Goal: Task Accomplishment & Management: Complete application form

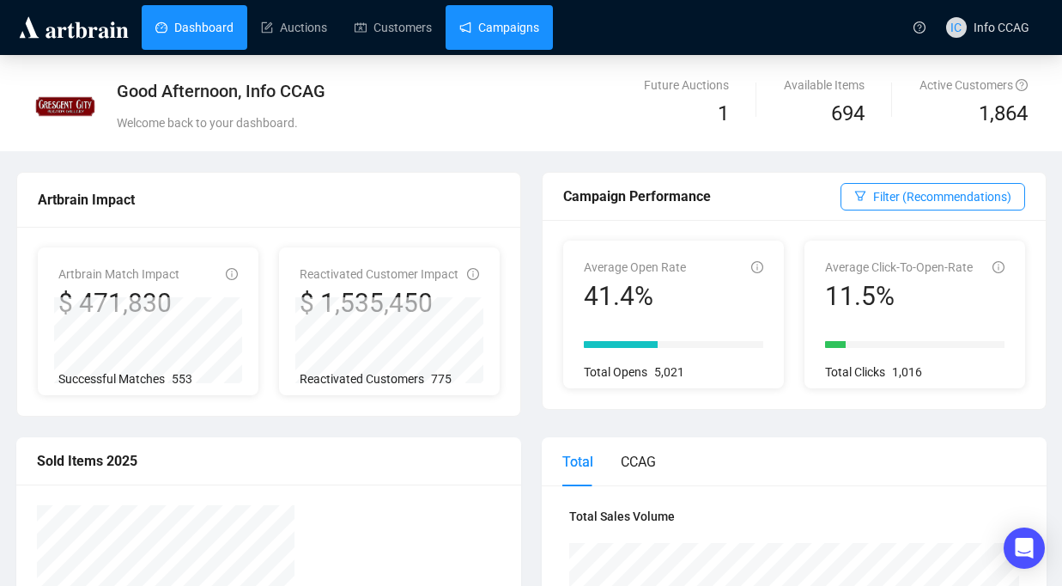
click at [500, 38] on link "Campaigns" at bounding box center [499, 27] width 80 height 45
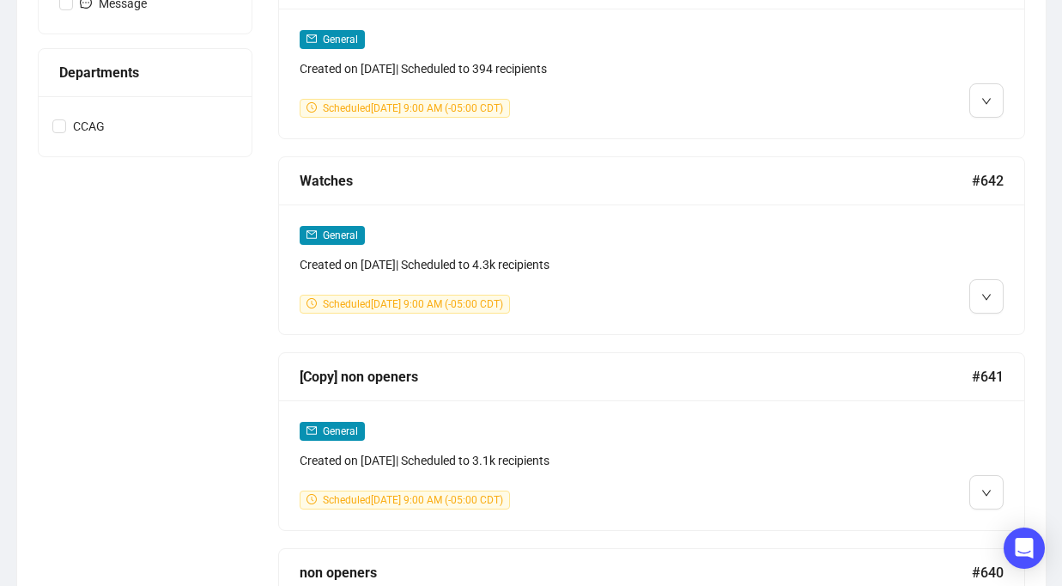
scroll to position [730, 0]
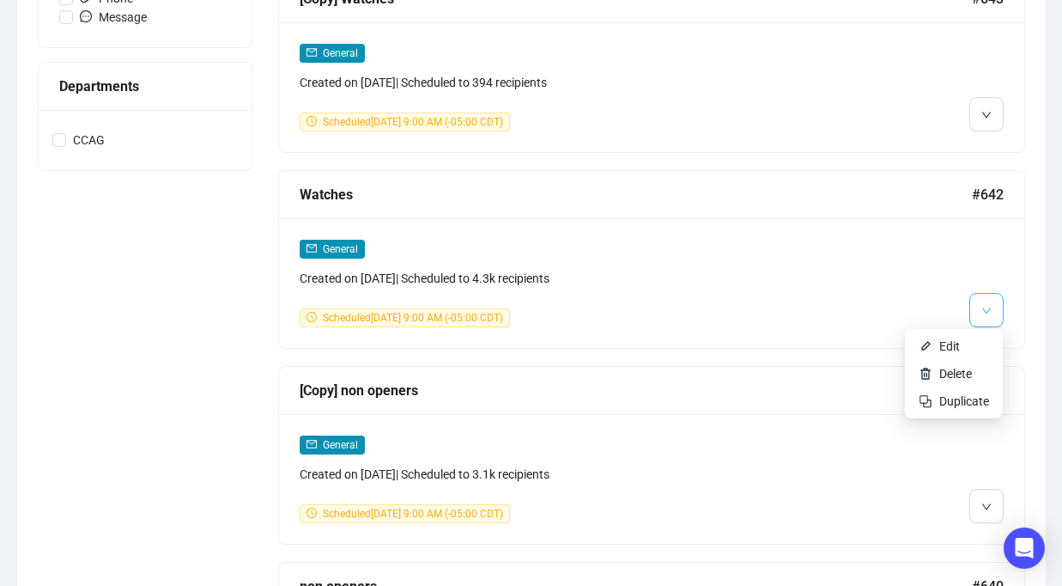
click at [980, 313] on button "button" at bounding box center [986, 310] width 34 height 34
click at [959, 350] on span "Edit" at bounding box center [964, 346] width 50 height 19
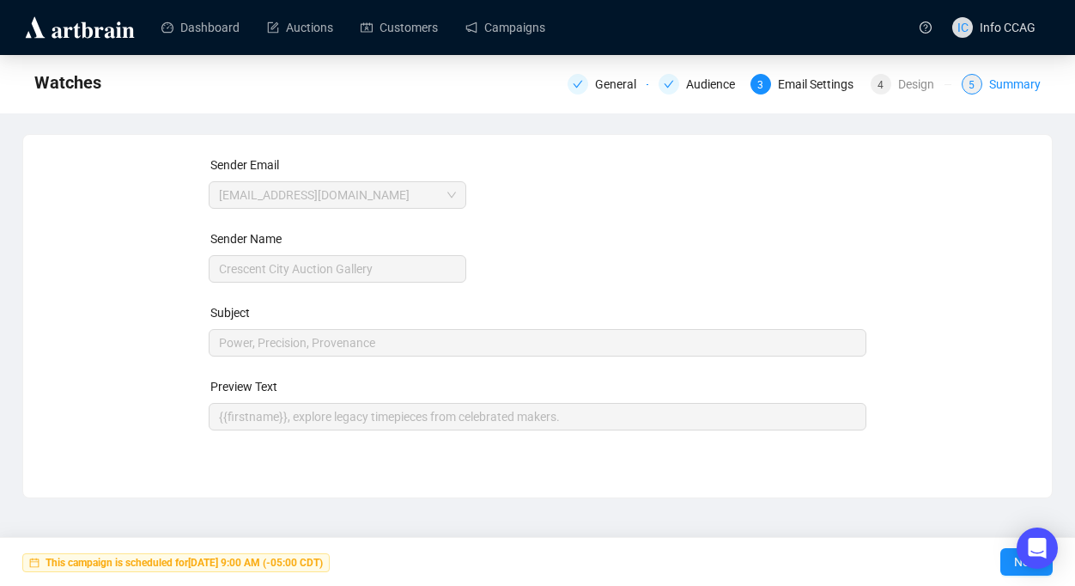
click at [971, 85] on span "5" at bounding box center [972, 85] width 6 height 12
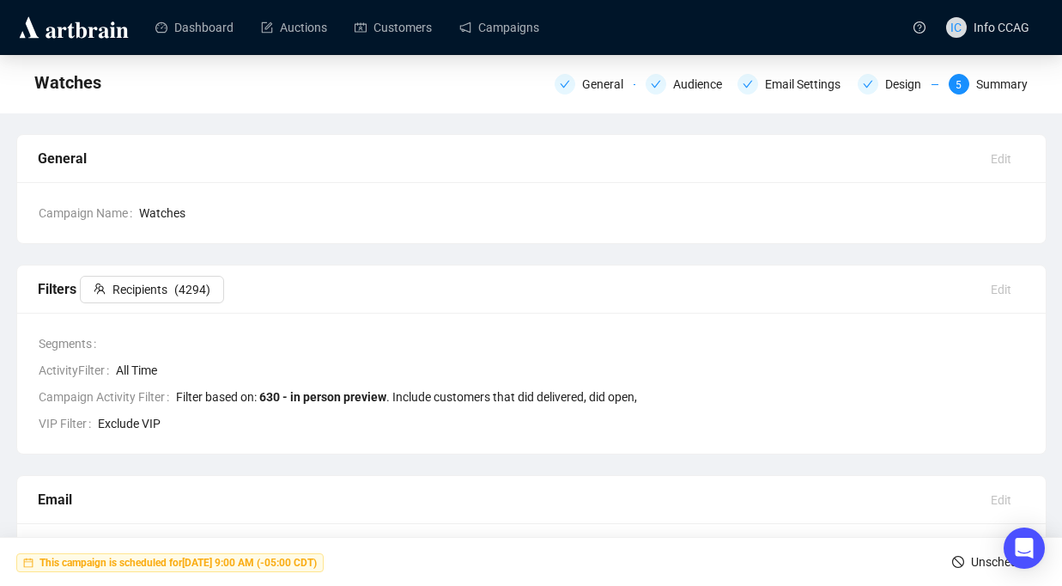
click at [975, 562] on span "Unschedule" at bounding box center [1002, 562] width 62 height 48
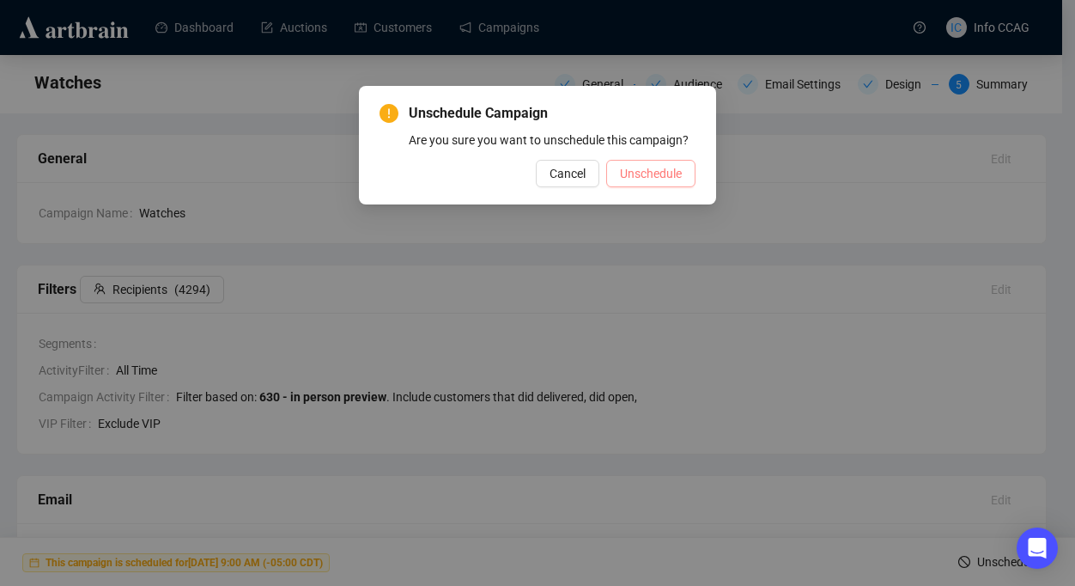
click at [650, 183] on span "Unschedule" at bounding box center [651, 173] width 62 height 19
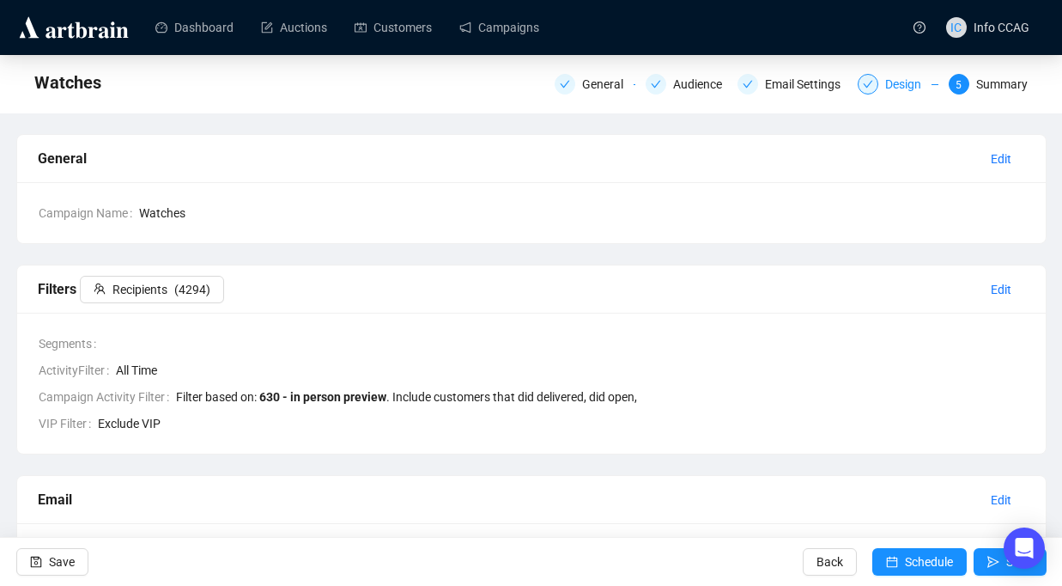
click at [901, 87] on div "Design" at bounding box center [908, 84] width 46 height 21
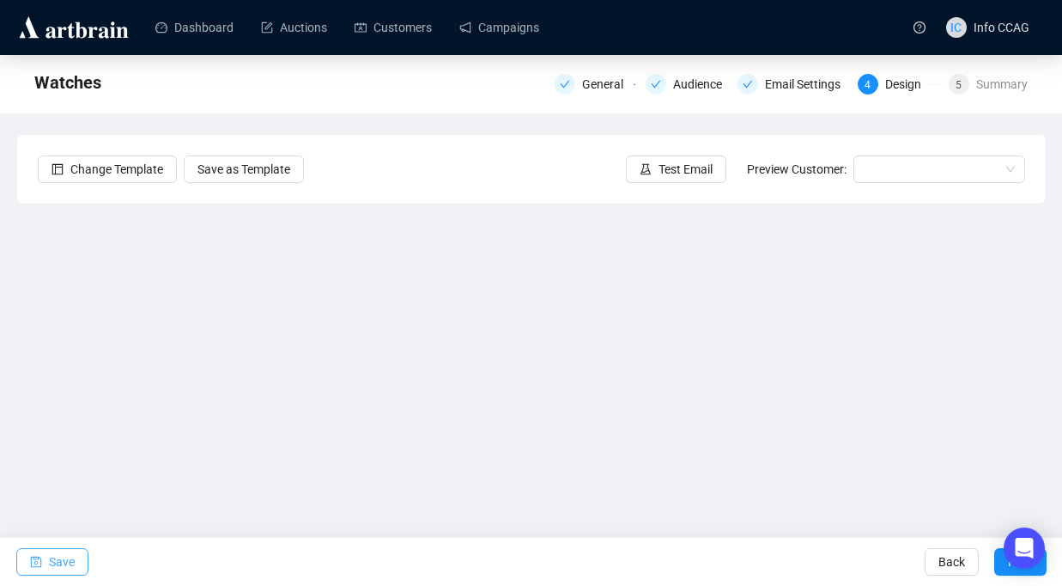
click at [64, 555] on span "Save" at bounding box center [62, 562] width 26 height 48
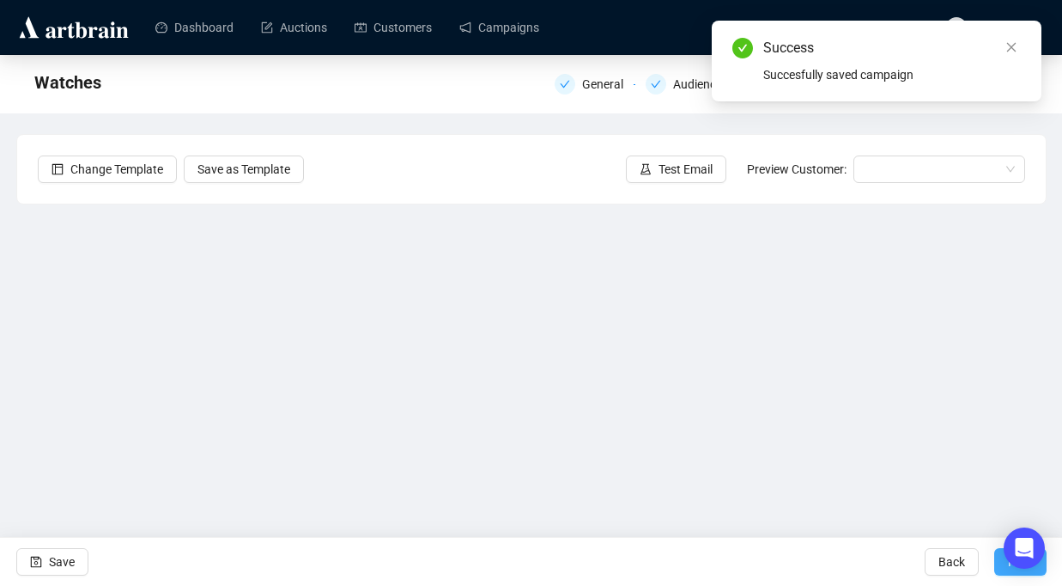
click at [1001, 567] on button "Next" at bounding box center [1020, 561] width 52 height 27
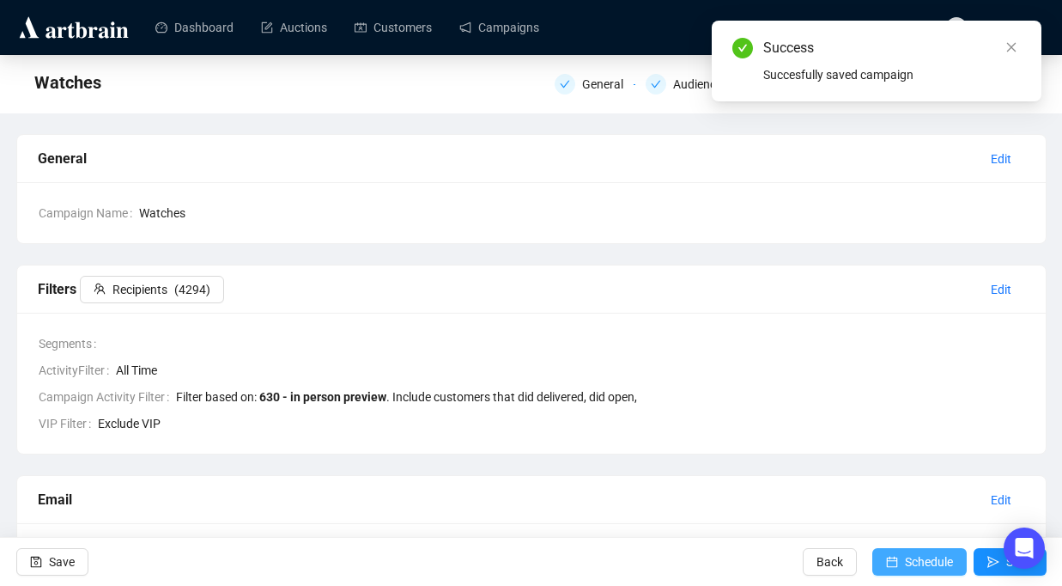
click at [905, 563] on span "Schedule" at bounding box center [929, 562] width 48 height 48
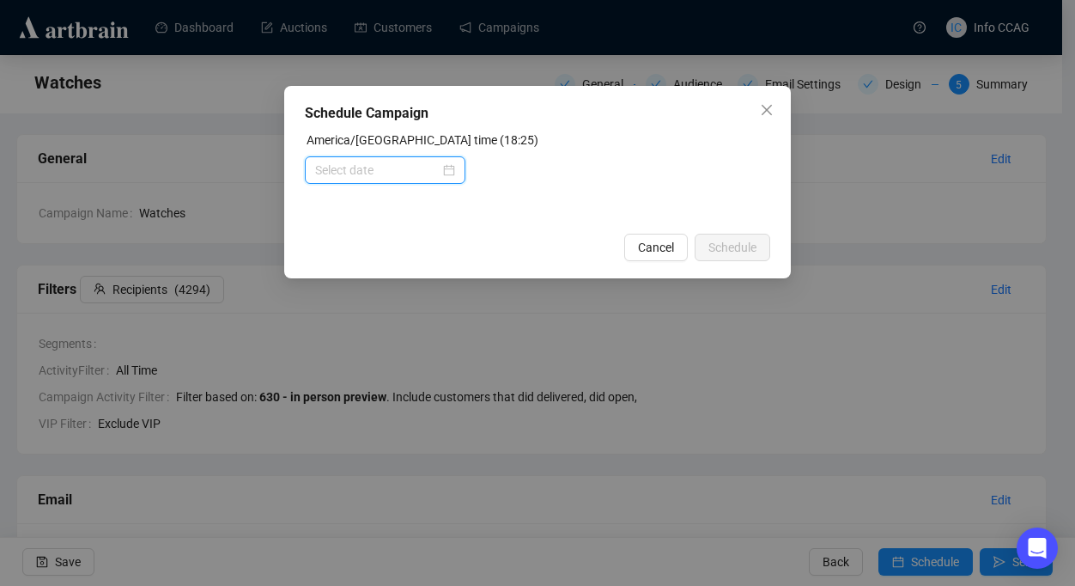
click at [400, 170] on input at bounding box center [377, 170] width 125 height 19
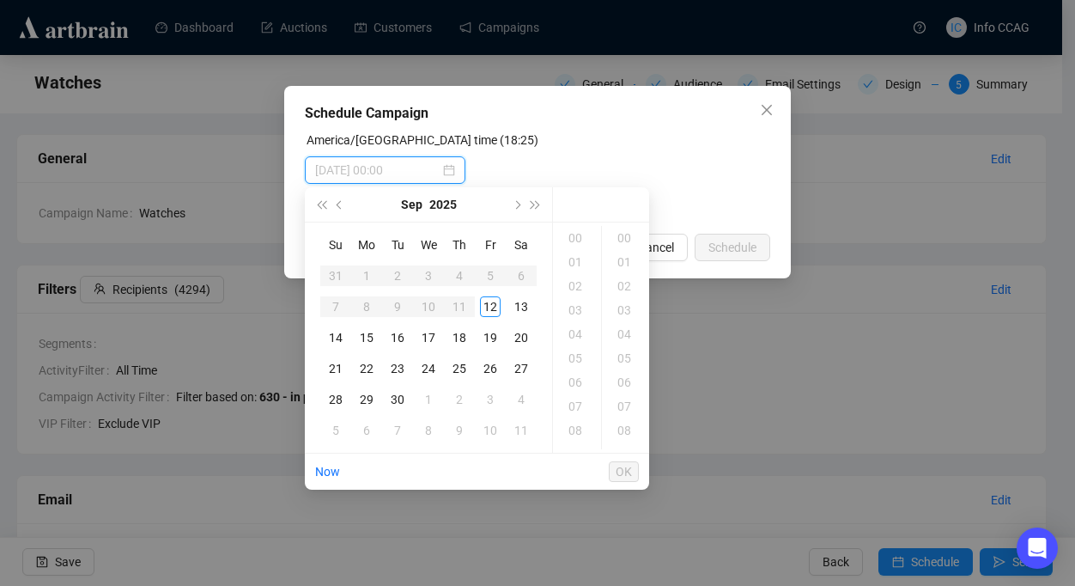
type input "[DATE] 00:00"
click at [367, 337] on div "15" at bounding box center [366, 337] width 21 height 21
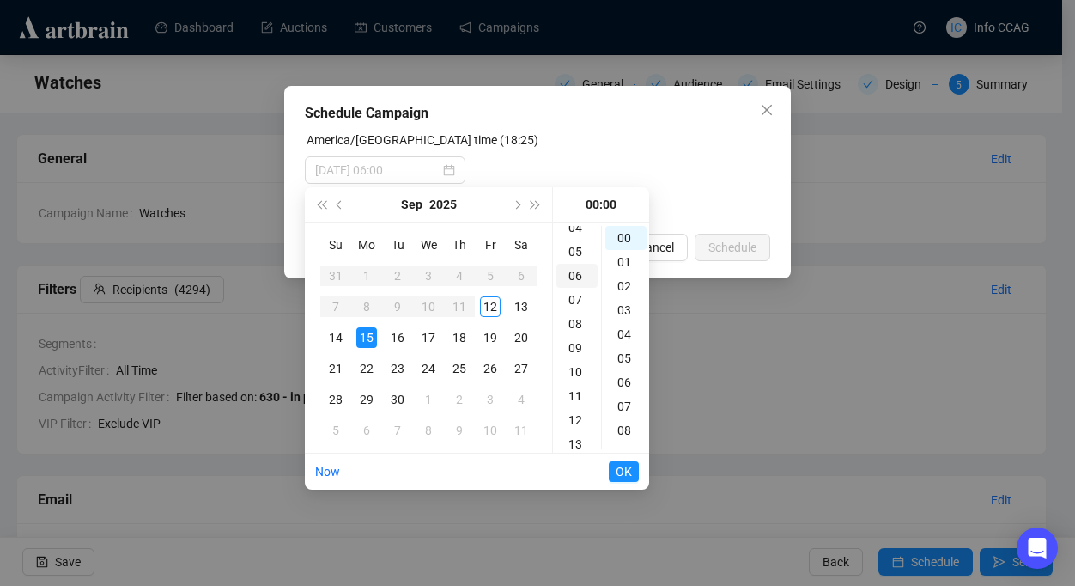
scroll to position [107, 0]
click at [576, 348] on div "09" at bounding box center [576, 347] width 41 height 24
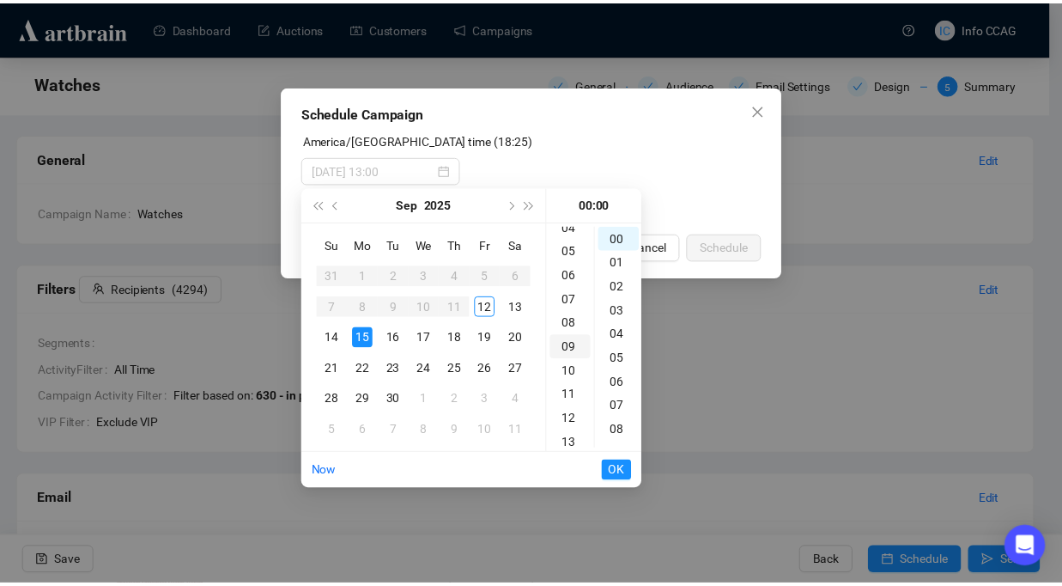
scroll to position [216, 0]
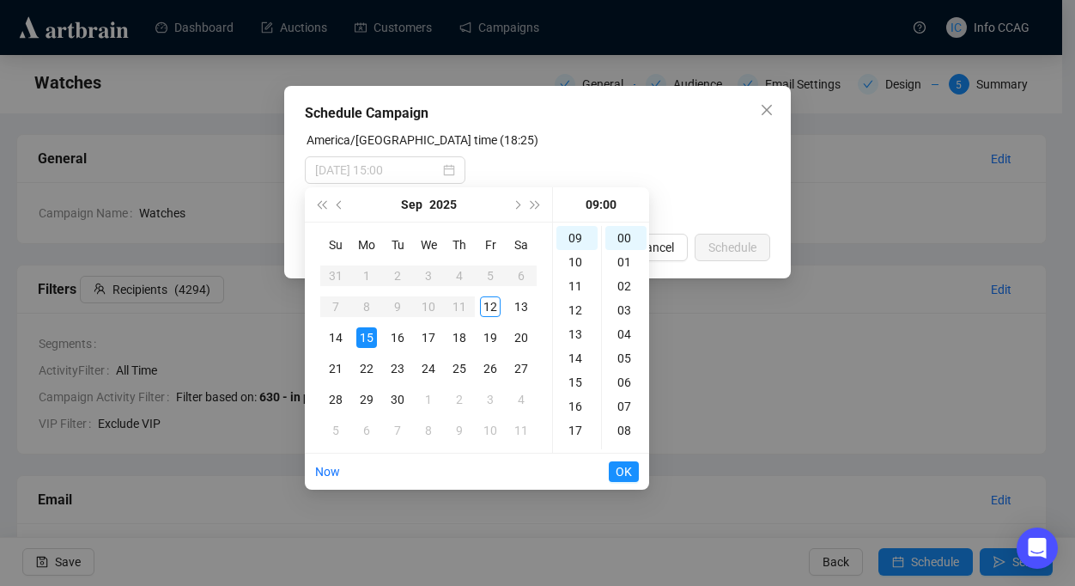
type input "[DATE] 09:00"
click at [629, 468] on span "OK" at bounding box center [624, 471] width 16 height 33
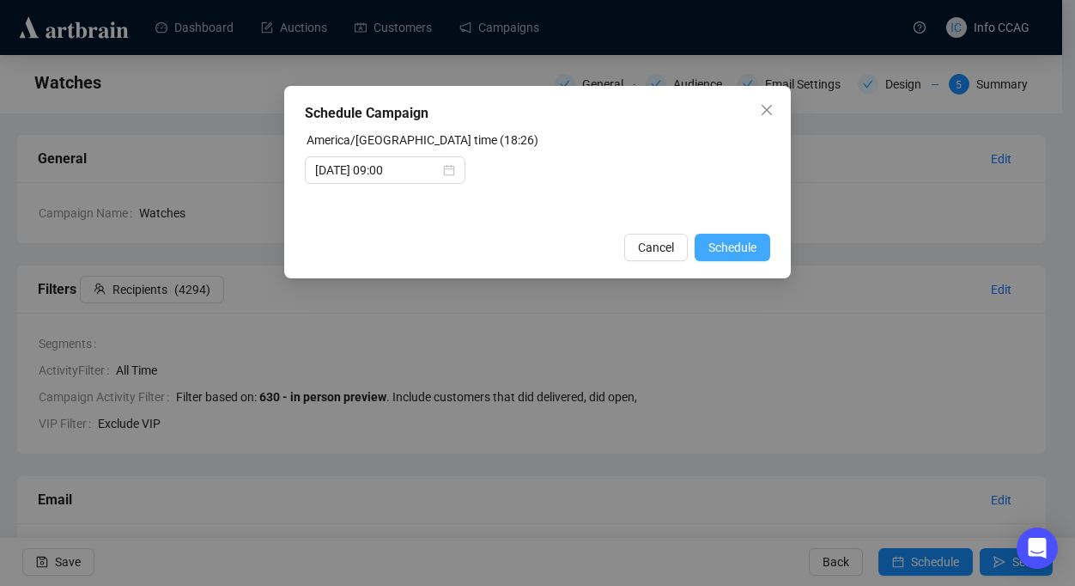
click at [740, 254] on span "Schedule" at bounding box center [732, 247] width 48 height 19
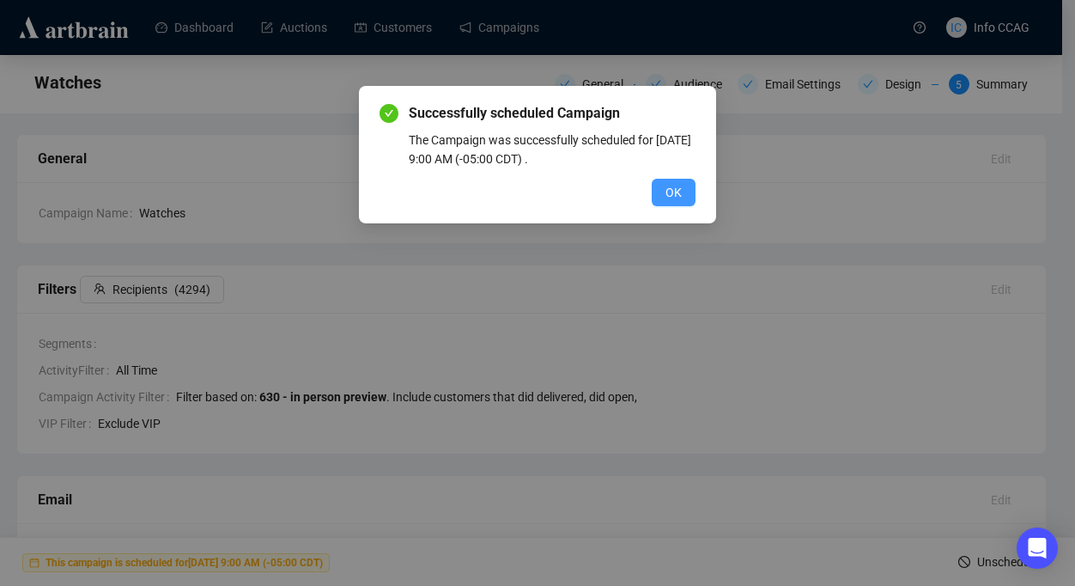
click at [677, 198] on span "OK" at bounding box center [673, 192] width 16 height 19
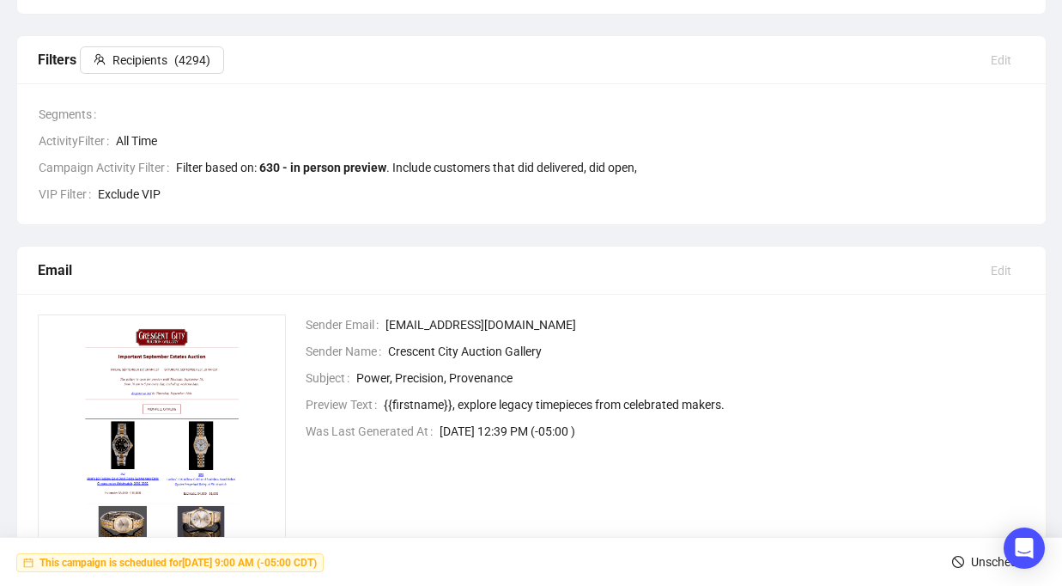
scroll to position [0, 0]
